Goal: Task Accomplishment & Management: Complete application form

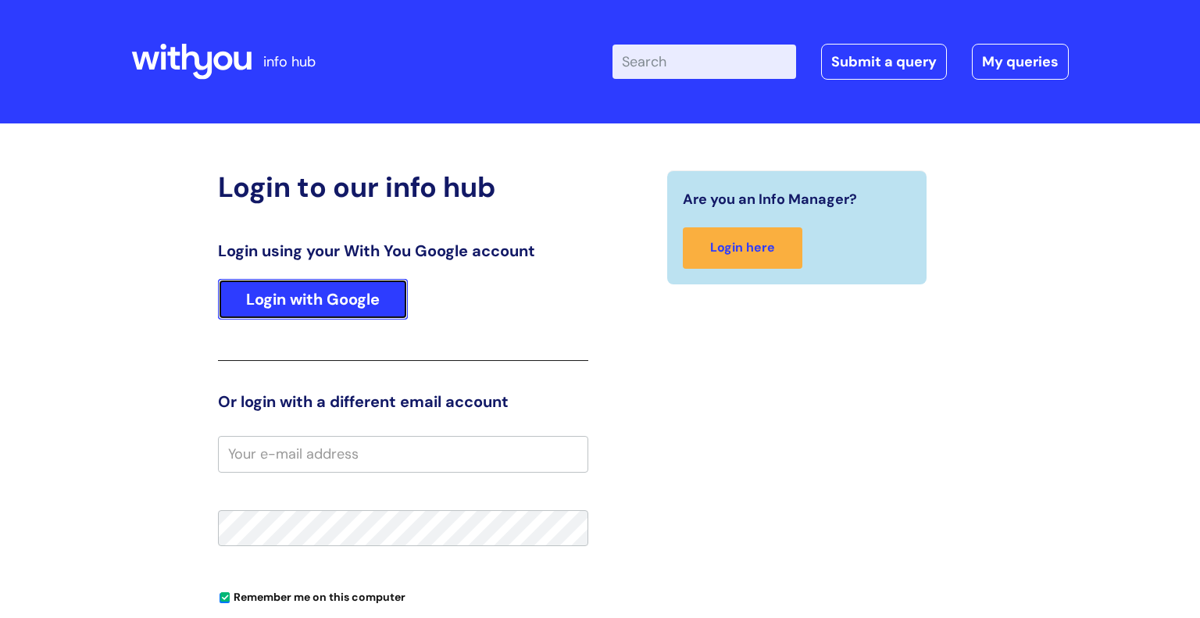
click at [333, 290] on link "Login with Google" at bounding box center [313, 299] width 190 height 41
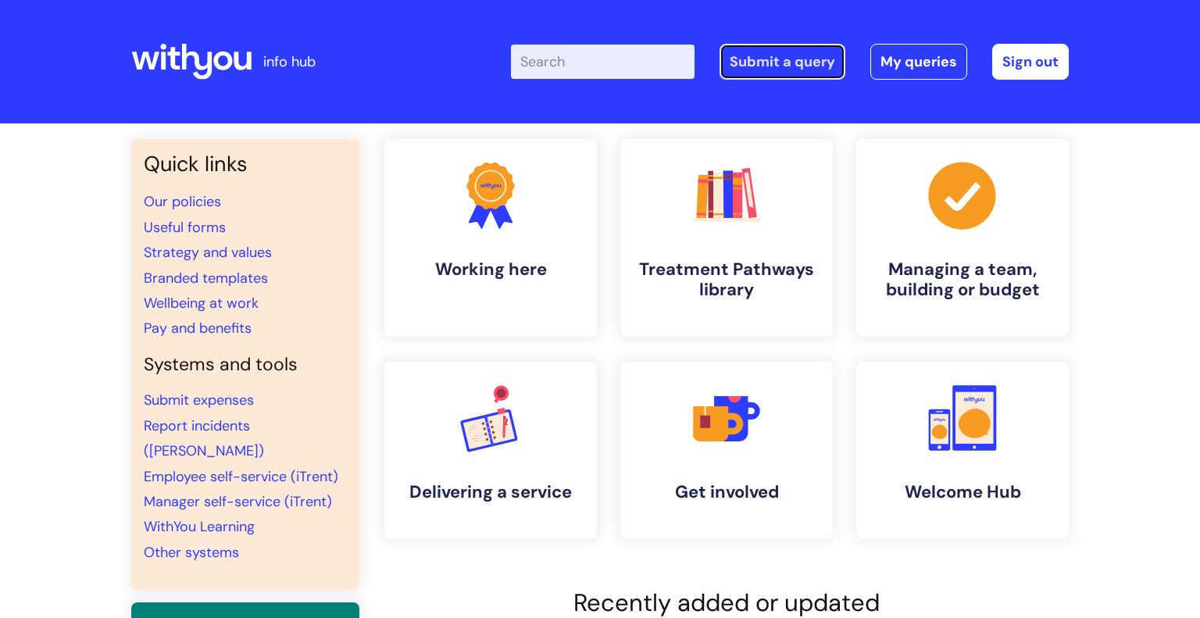
click at [822, 69] on link "Submit a query" at bounding box center [782, 62] width 126 height 36
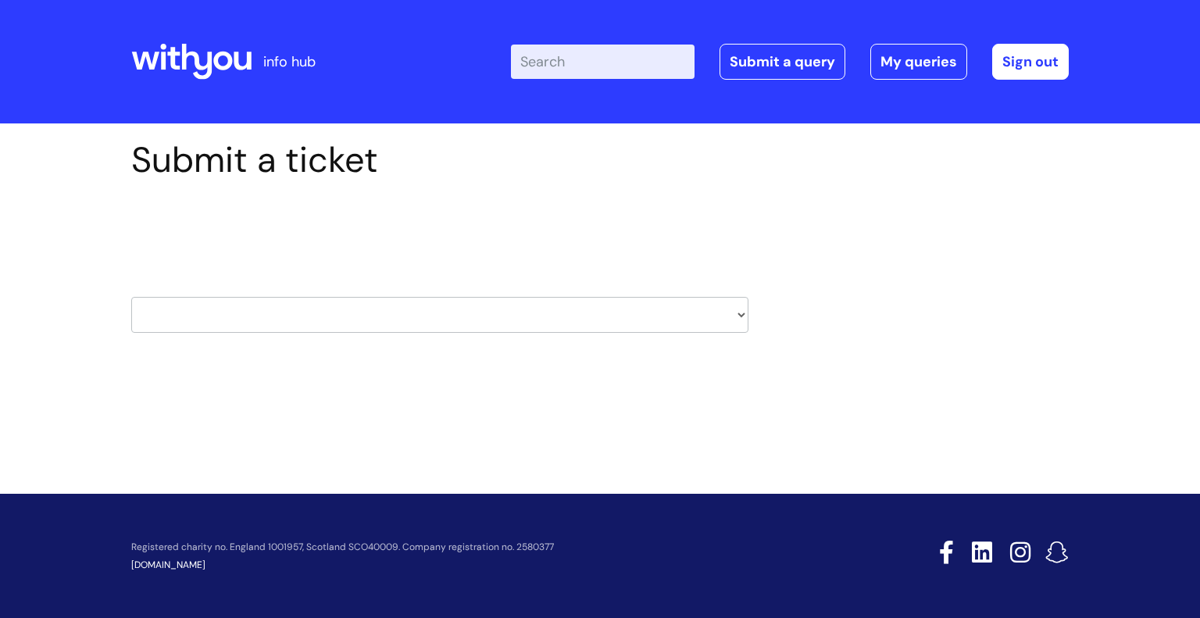
click at [234, 312] on select "HR / People IT and Support Clinical Drug Alerts Finance Accounts Data Support T…" at bounding box center [439, 315] width 617 height 36
select select "systems"
click at [131, 297] on select "HR / People IT and Support Clinical Drug Alerts Finance Accounts Data Support T…" at bounding box center [439, 315] width 617 height 36
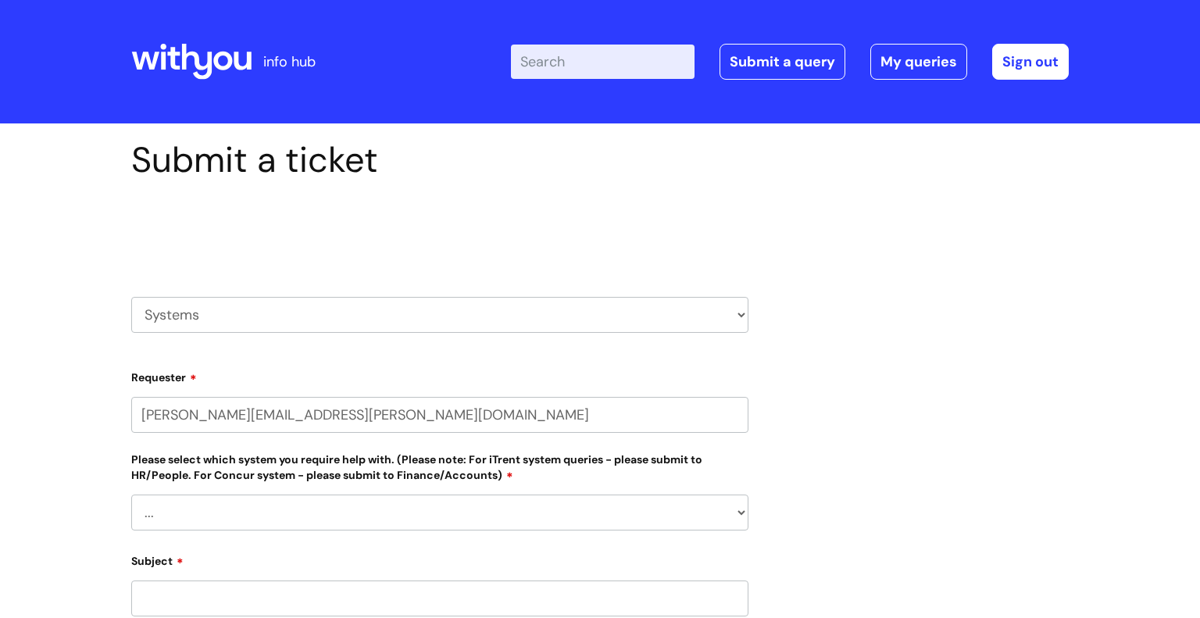
click at [200, 408] on input "[PERSON_NAME][EMAIL_ADDRESS][PERSON_NAME][DOMAIN_NAME]" at bounding box center [439, 415] width 617 height 36
click at [211, 489] on div "Please select which system you require help with. (Please note: For iTrent syst…" at bounding box center [439, 490] width 617 height 80
click at [209, 497] on select "... [PERSON_NAME] Helpdesk [DATE][DOMAIN_NAME] Nebula fault ILLY CarePath fault…" at bounding box center [439, 512] width 617 height 36
select select "Something else"
click at [131, 494] on select "... [PERSON_NAME] Helpdesk [DATE][DOMAIN_NAME] Nebula fault ILLY CarePath fault…" at bounding box center [439, 512] width 617 height 36
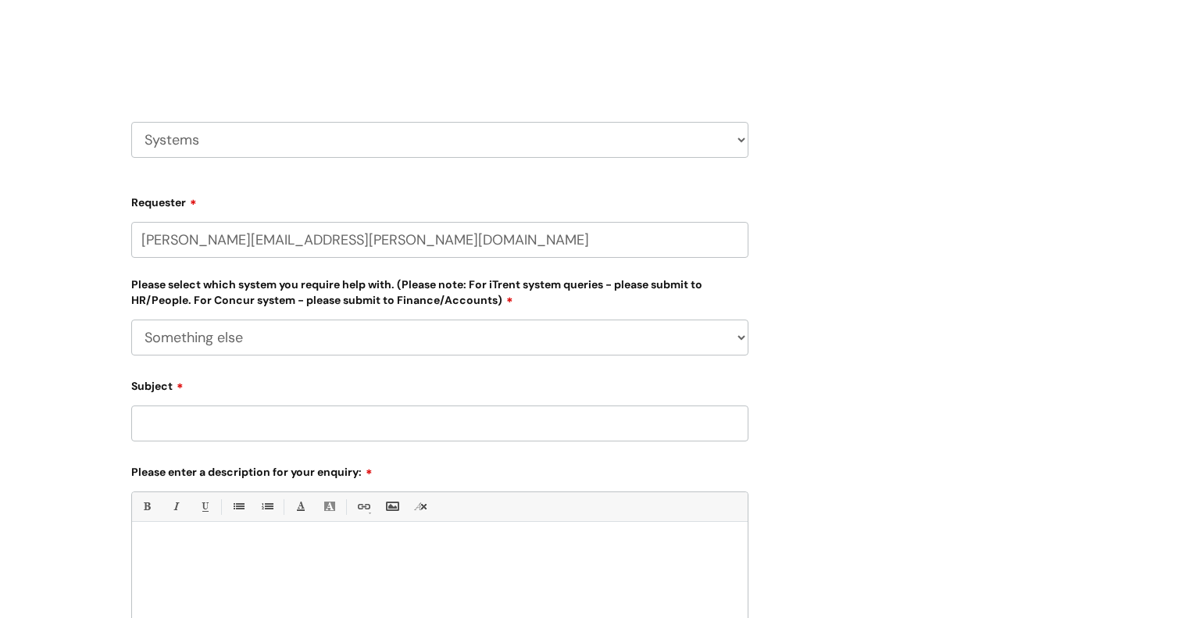
scroll to position [189, 0]
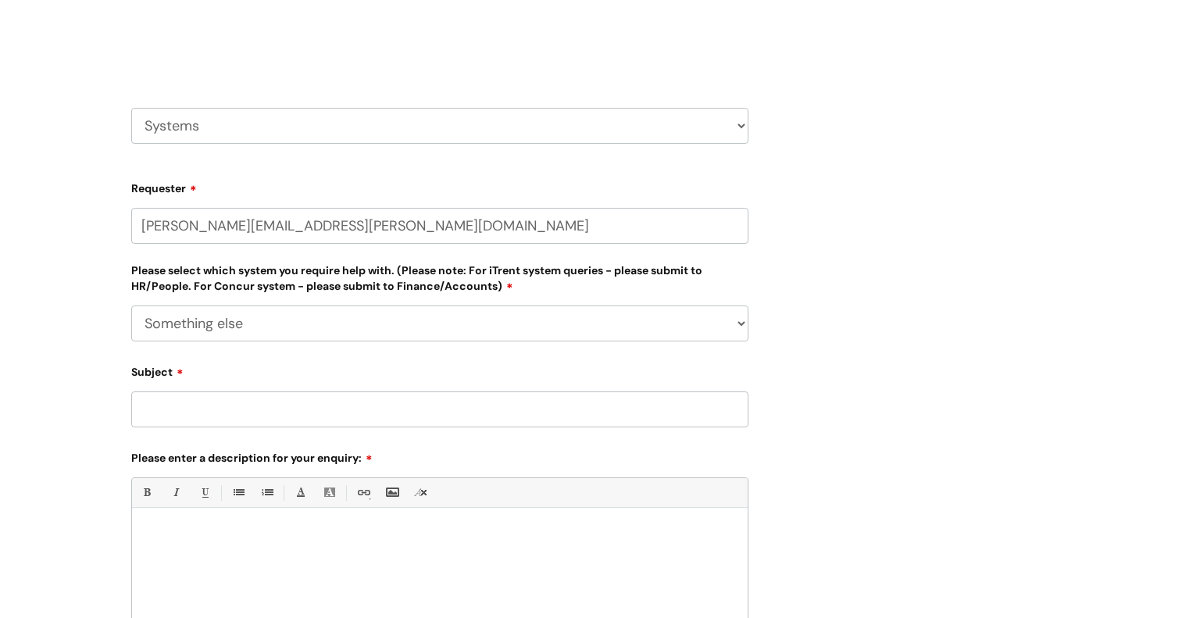
click at [262, 406] on input "Subject" at bounding box center [439, 409] width 617 height 36
type input "Deleting discharge on Nebula"
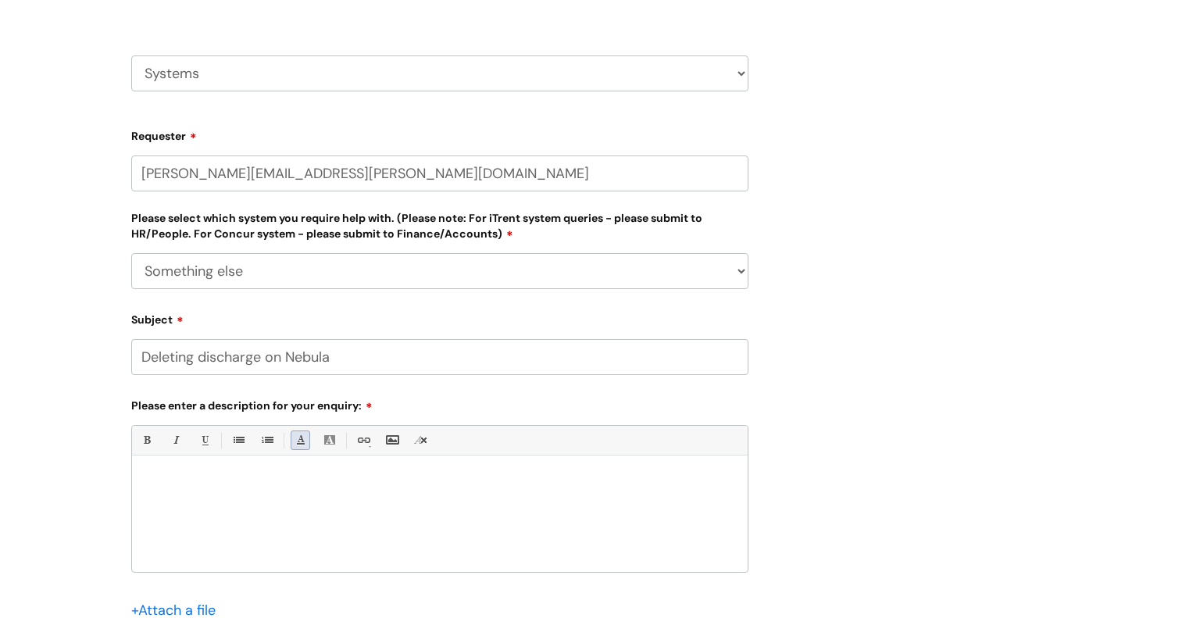
click at [308, 483] on p at bounding box center [440, 483] width 592 height 14
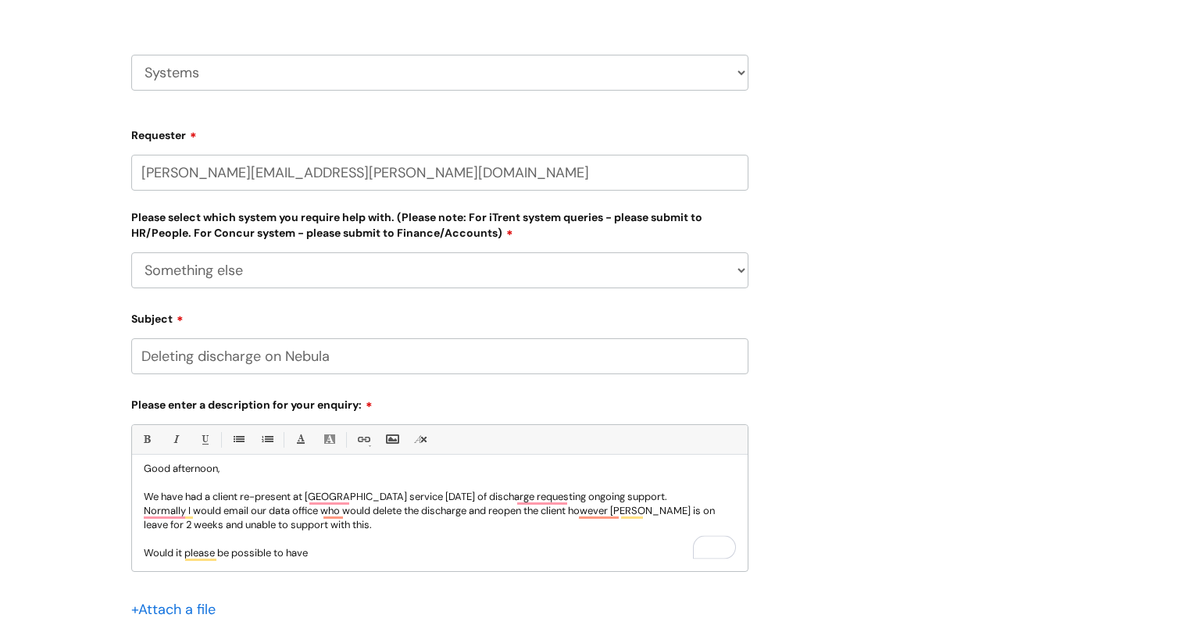
scroll to position [13, 0]
click at [354, 567] on div "Good afternoon, We have had a client re-present at Grimsby service [DATE] of di…" at bounding box center [439, 517] width 615 height 108
click at [338, 551] on p "Good afternoon, We have had a client re-present at Grimsby service [DATE] of di…" at bounding box center [440, 511] width 592 height 98
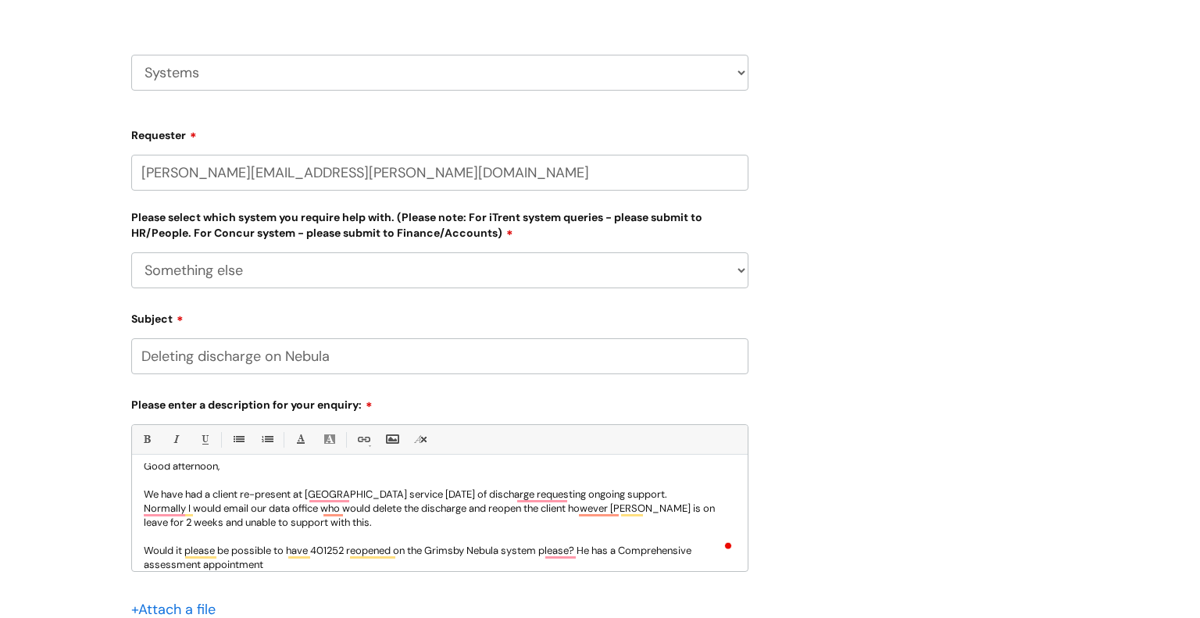
click at [380, 570] on p "Good afternoon, We have had a client re-present at Grimsby service [DATE] of di…" at bounding box center [440, 515] width 592 height 112
click at [273, 561] on p "Good afternoon, We have had a client re-present at Grimsby service [DATE] of di…" at bounding box center [440, 515] width 592 height 112
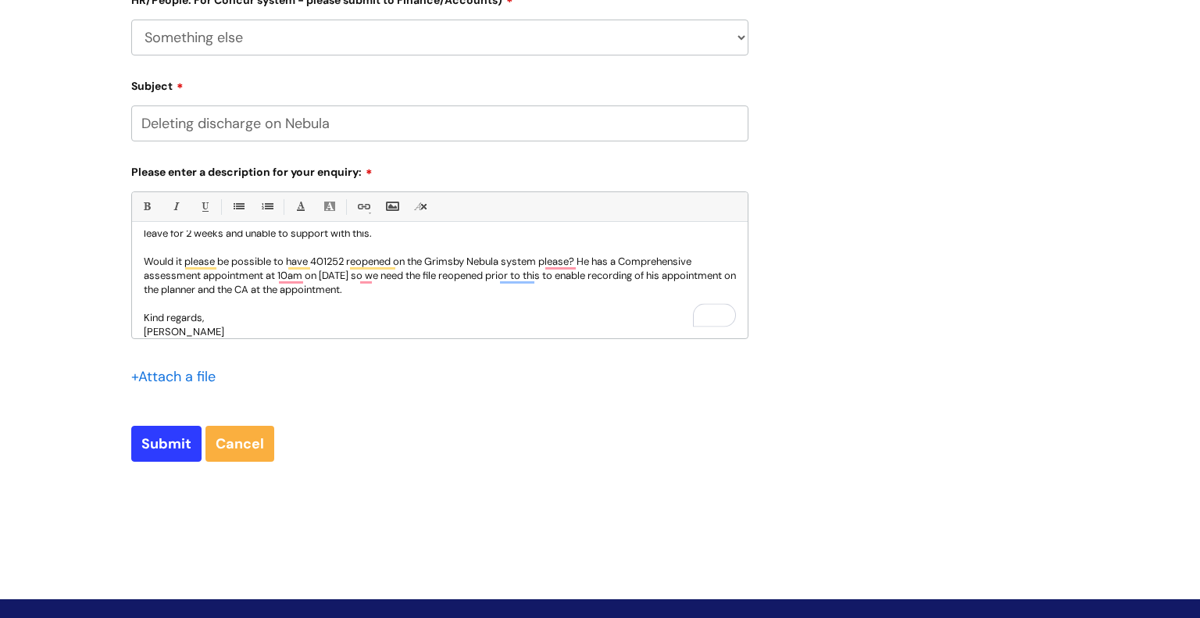
scroll to position [476, 0]
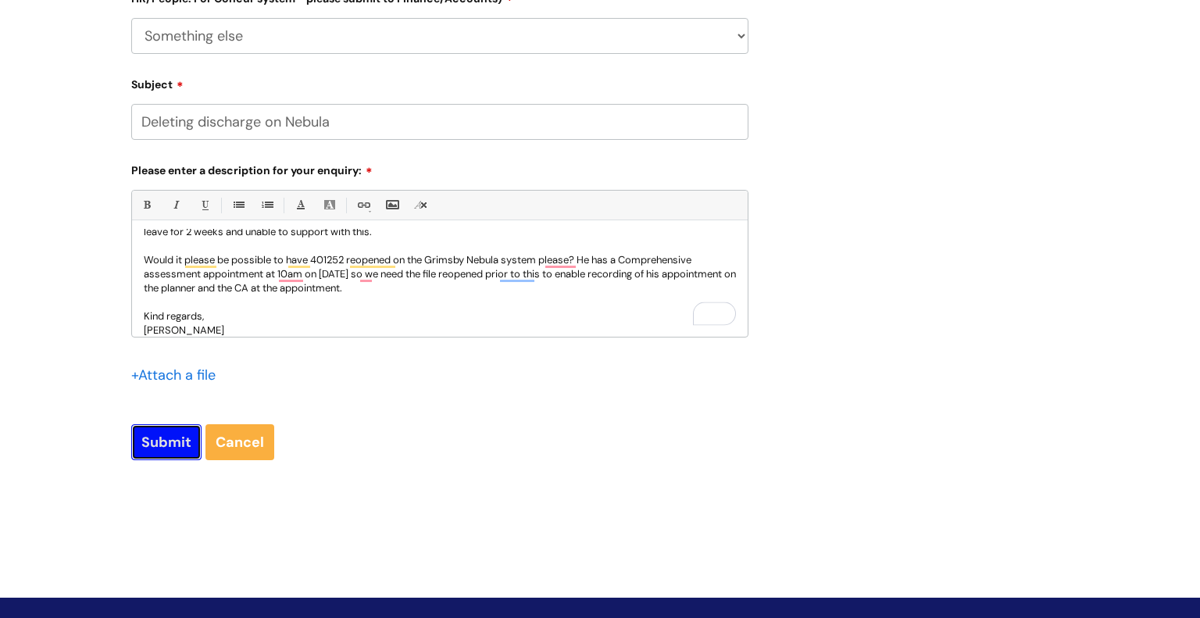
click at [180, 439] on input "Submit" at bounding box center [166, 442] width 70 height 36
type input "Please Wait..."
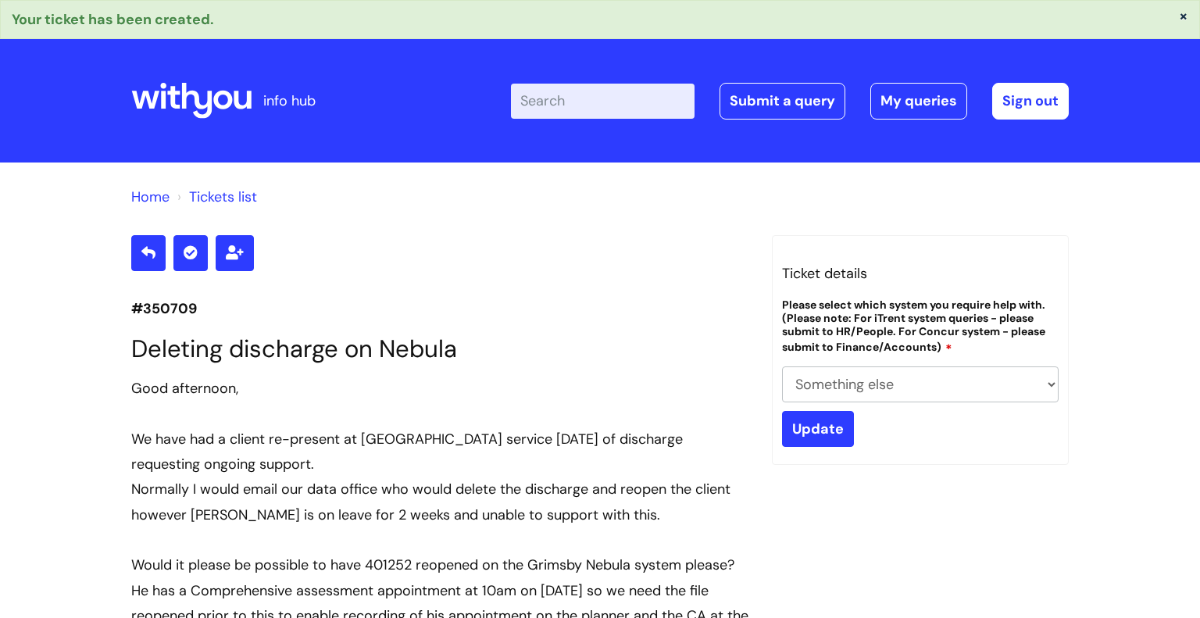
select select "Something else"
